Goal: Task Accomplishment & Management: Use online tool/utility

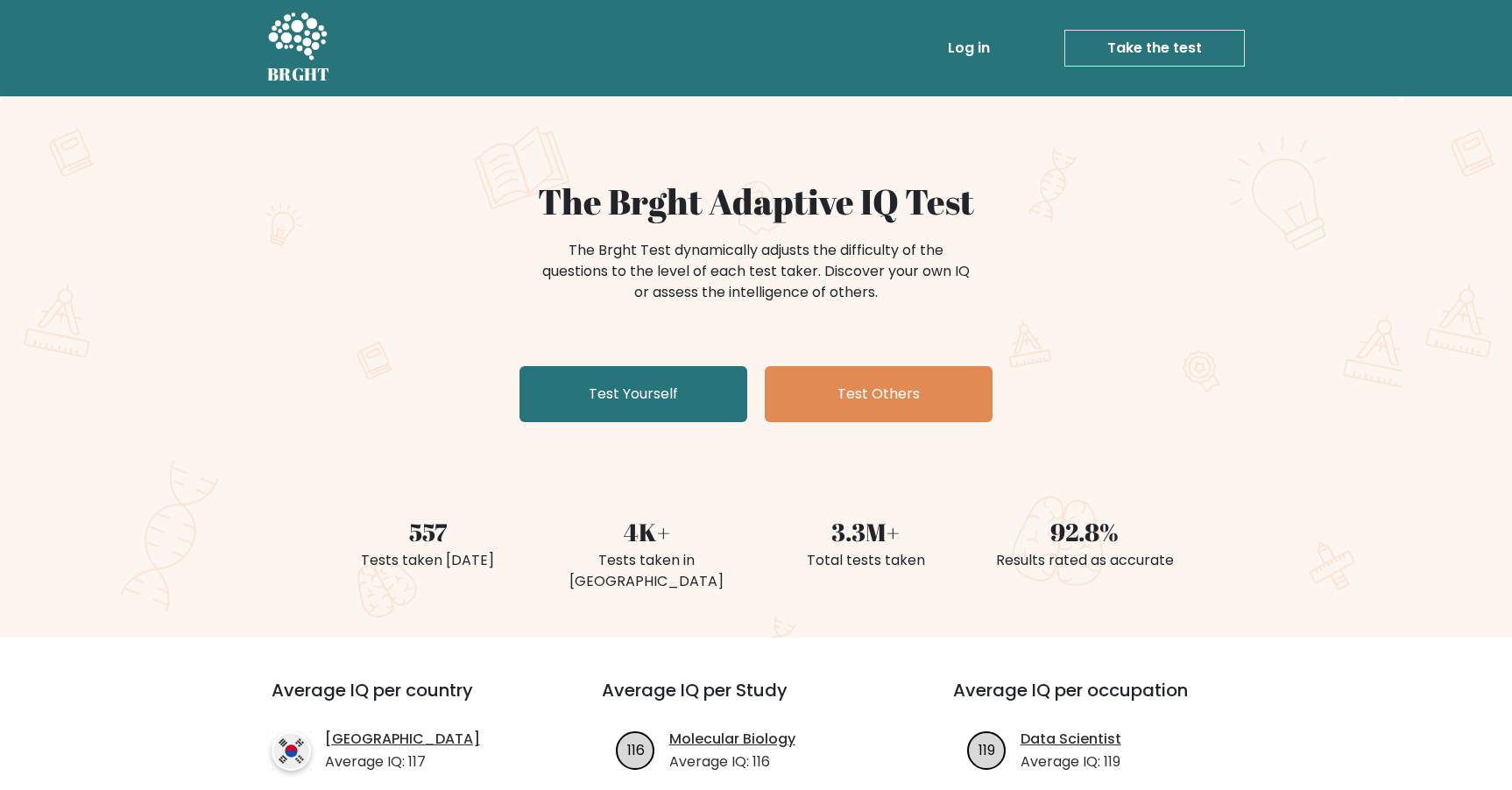
click at [982, 47] on link "Log in" at bounding box center [968, 48] width 56 height 35
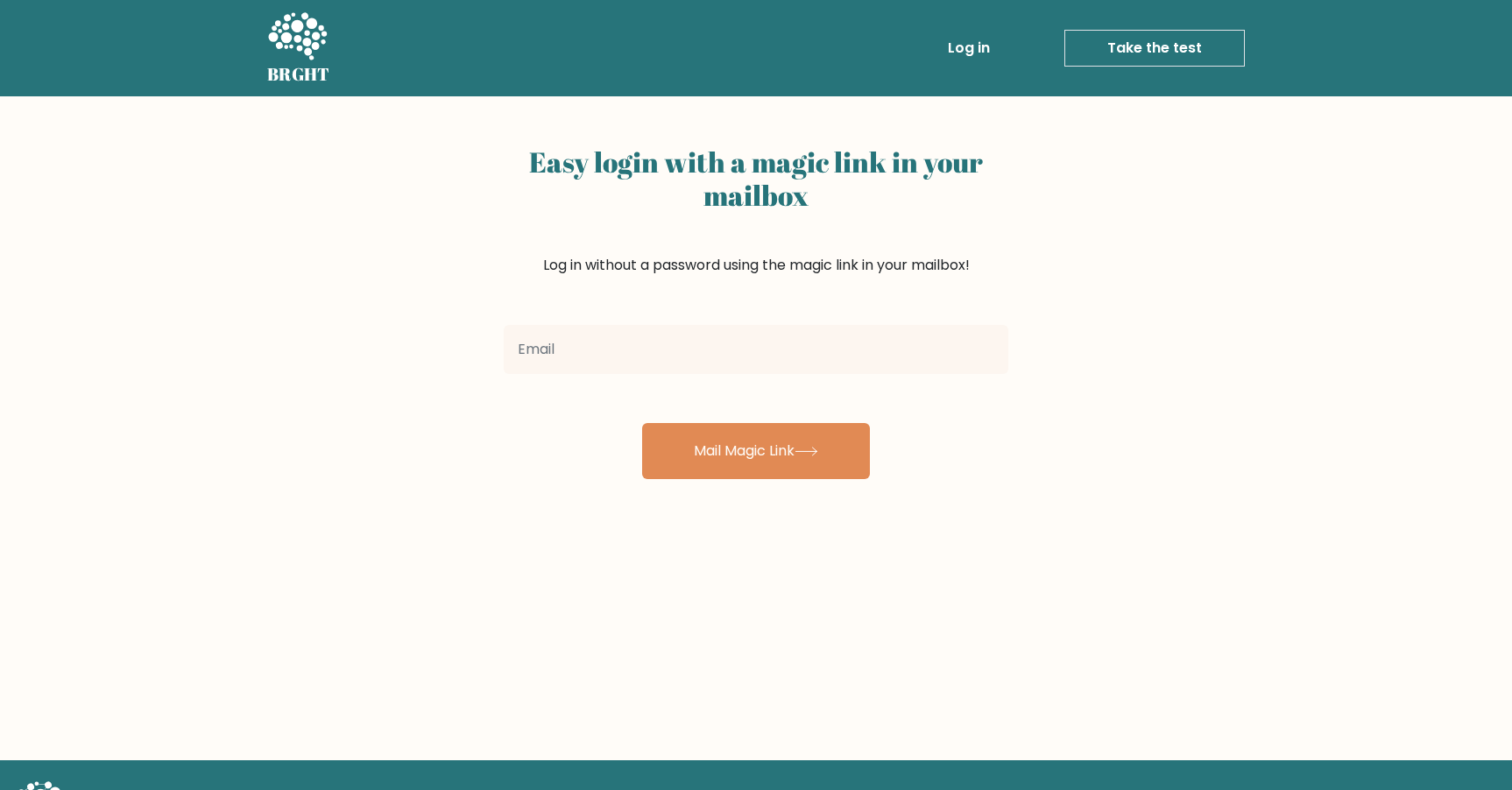
click at [622, 343] on input "email" at bounding box center [756, 350] width 505 height 49
type input "[EMAIL_ADDRESS][DOMAIN_NAME]"
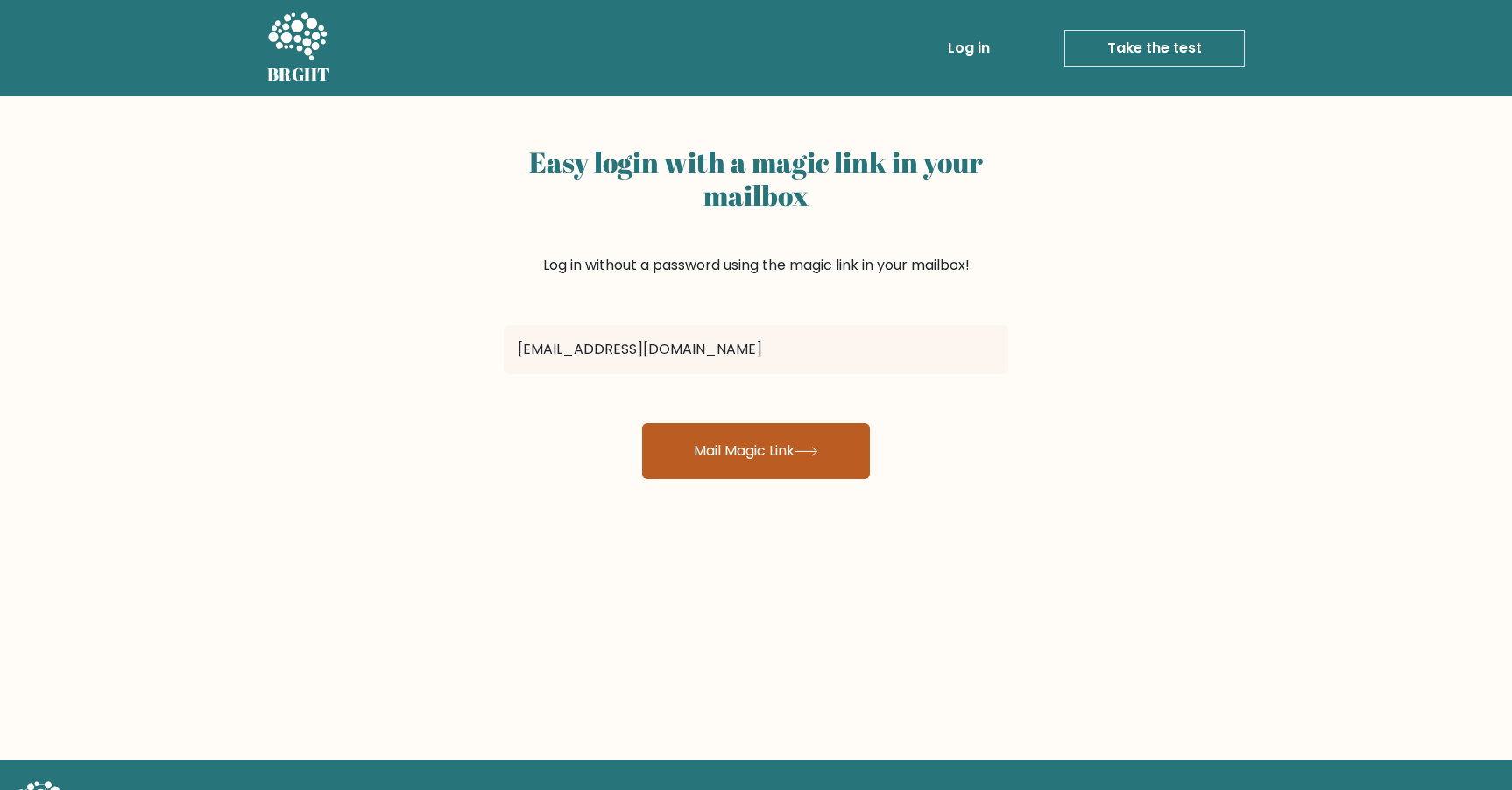
click at [743, 442] on button "Mail Magic Link" at bounding box center [756, 450] width 227 height 56
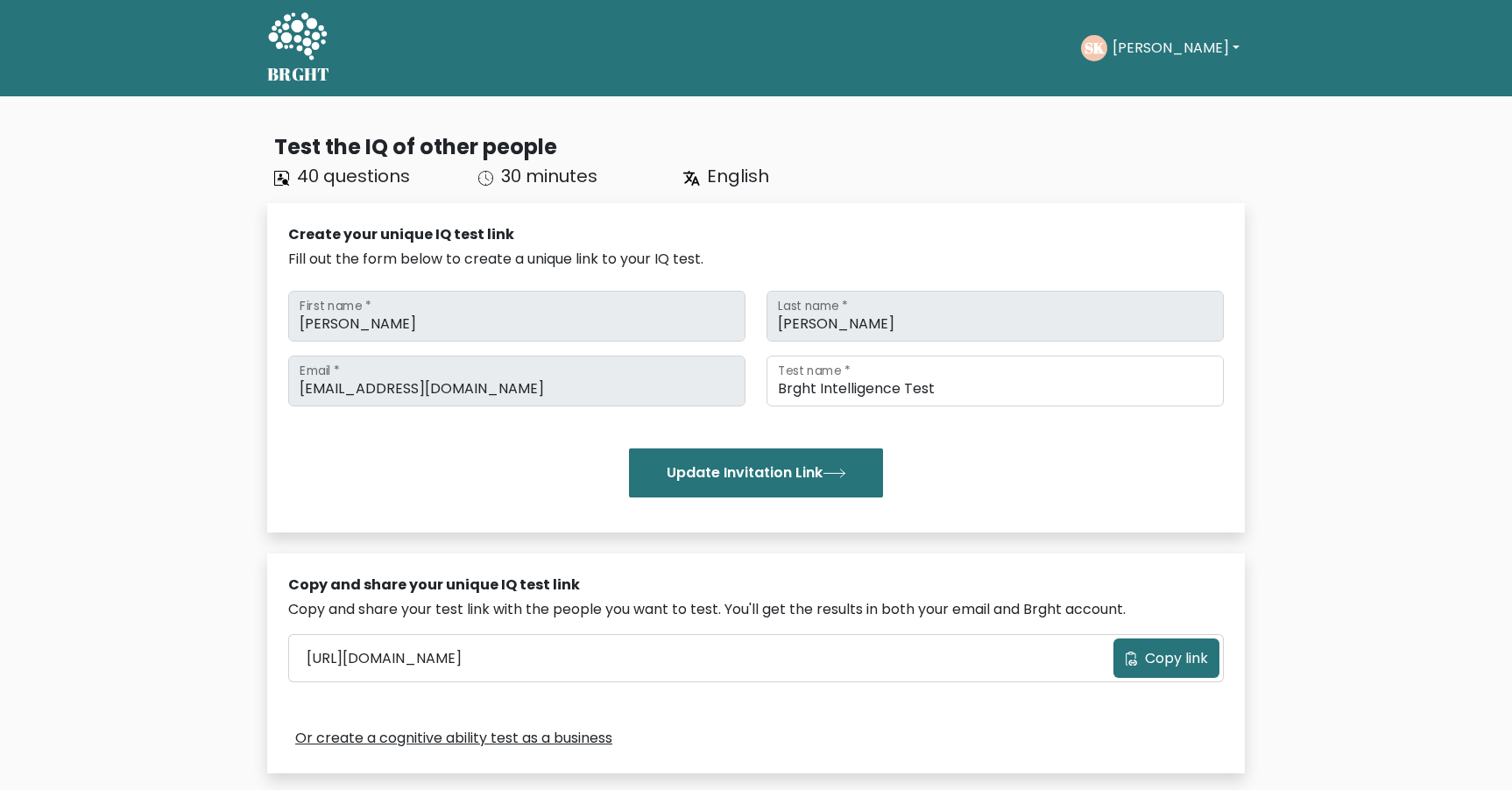
click at [1142, 47] on button "Seán" at bounding box center [1175, 48] width 138 height 22
click at [1158, 79] on link "Dashboard" at bounding box center [1151, 85] width 139 height 28
click at [1144, 49] on button "[PERSON_NAME]" at bounding box center [1175, 48] width 138 height 22
click at [1135, 112] on link "Profile" at bounding box center [1151, 112] width 139 height 28
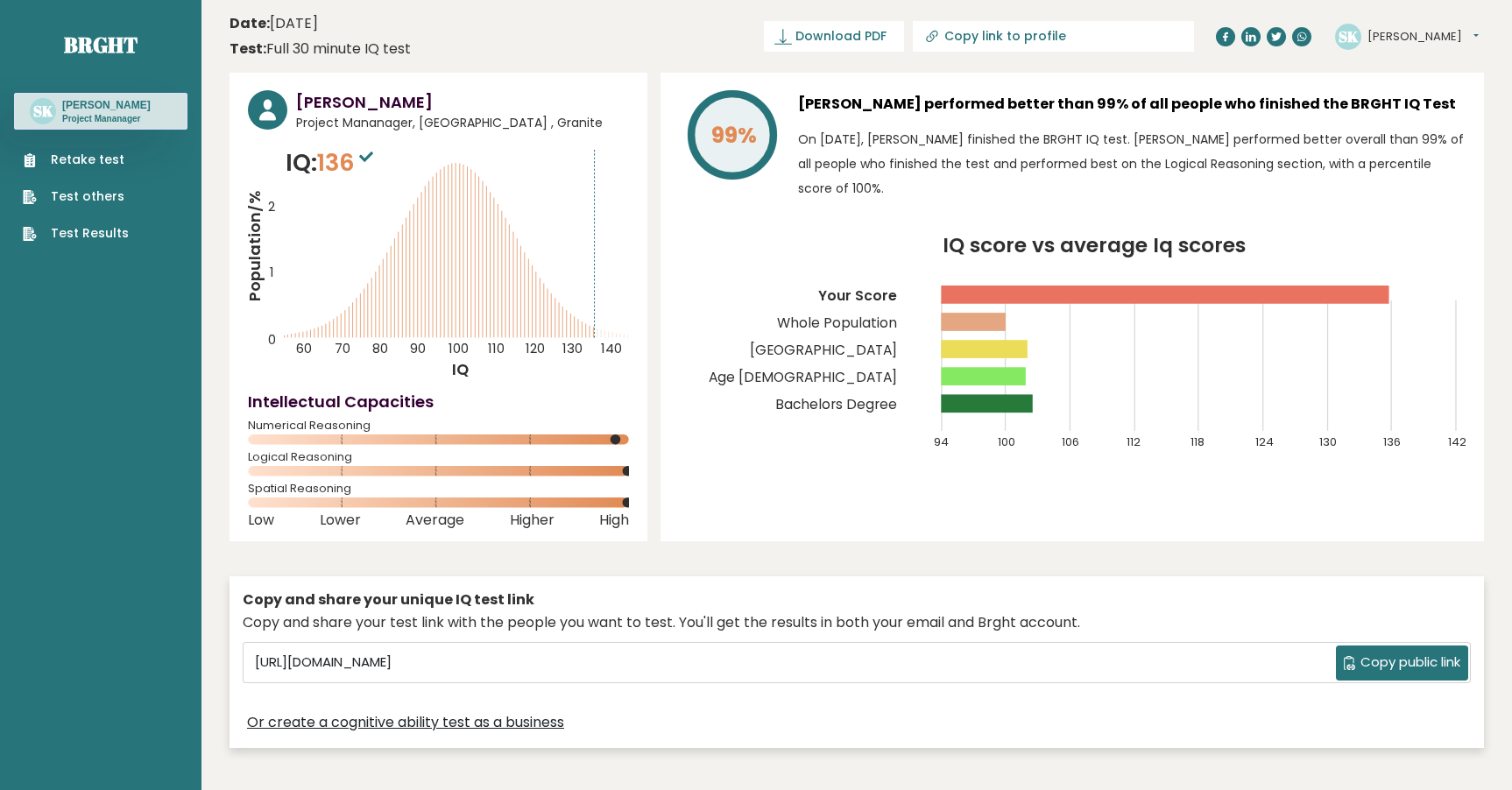
click at [91, 164] on link "Retake test" at bounding box center [75, 159] width 106 height 19
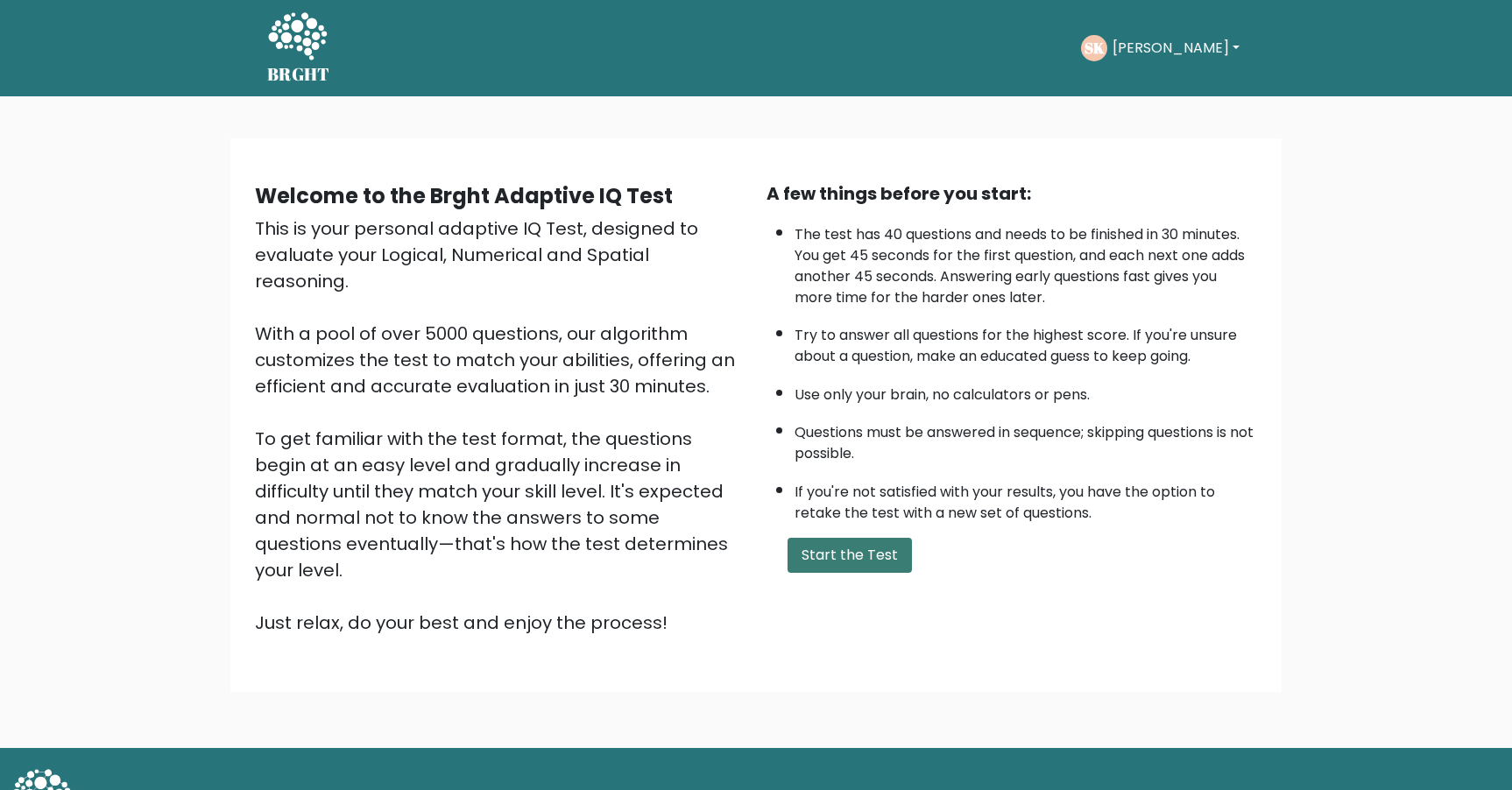
click at [840, 545] on button "Start the Test" at bounding box center [849, 556] width 124 height 35
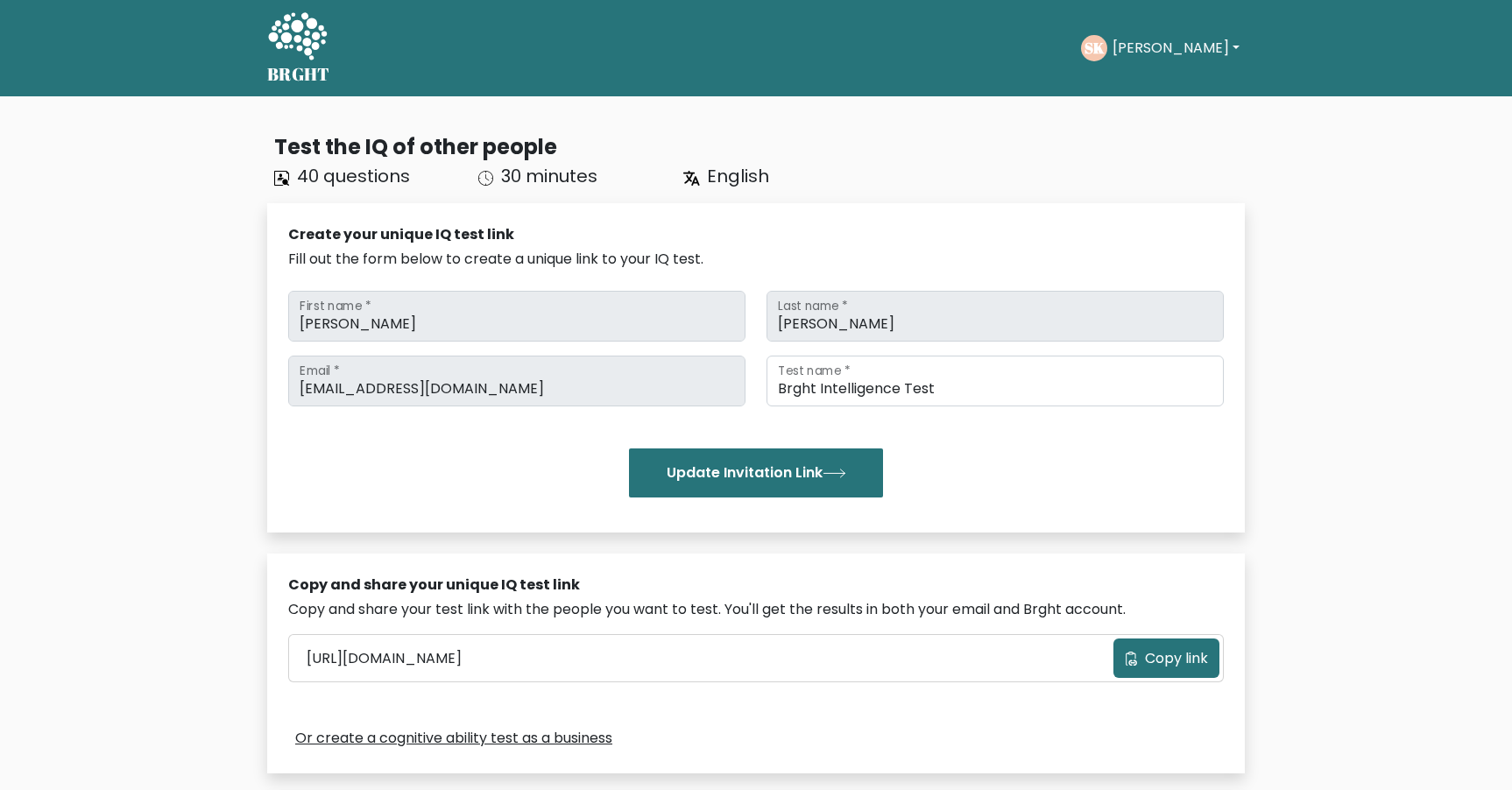
drag, startPoint x: 1153, startPoint y: 48, endPoint x: 1155, endPoint y: 59, distance: 11.2
click at [1153, 48] on button "[PERSON_NAME]" at bounding box center [1175, 48] width 138 height 22
click at [1155, 109] on link "Profile" at bounding box center [1151, 112] width 139 height 28
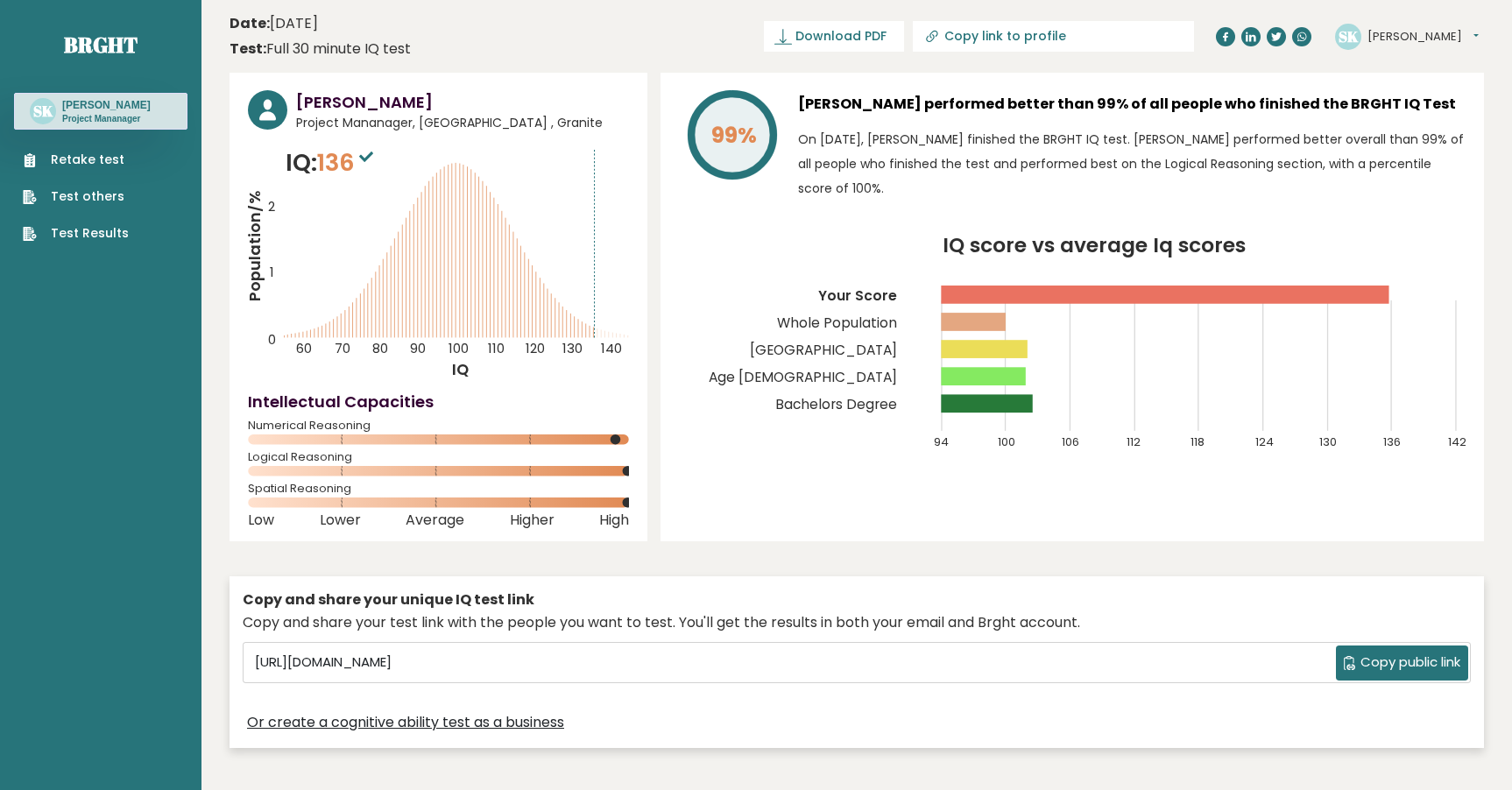
click at [100, 151] on link "Retake test" at bounding box center [75, 159] width 106 height 19
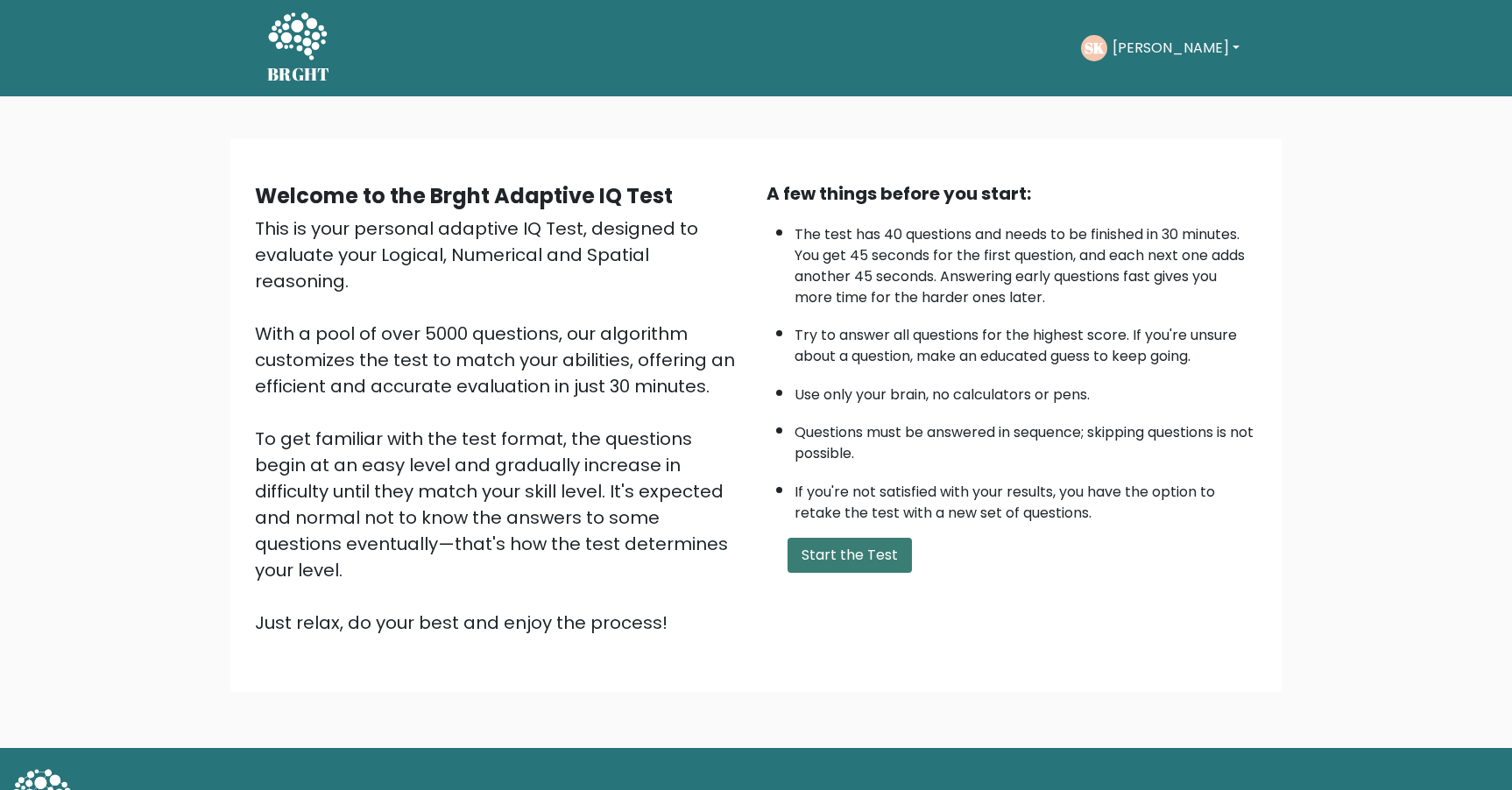
click at [805, 542] on button "Start the Test" at bounding box center [849, 556] width 124 height 35
